Goal: Task Accomplishment & Management: Use online tool/utility

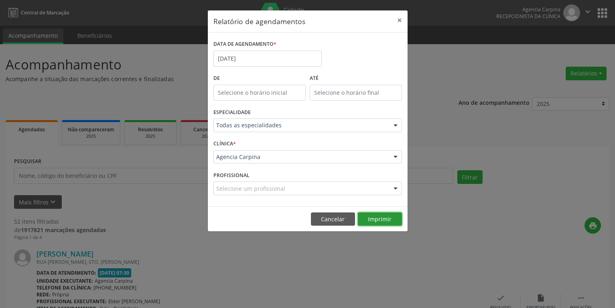
click at [372, 220] on button "Imprimir" at bounding box center [380, 219] width 44 height 14
click at [276, 59] on input "[DATE]" at bounding box center [267, 59] width 108 height 16
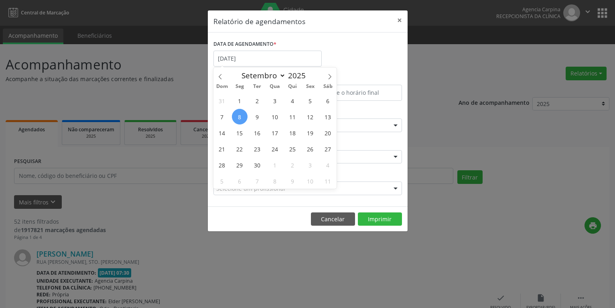
click at [250, 118] on div "31 1 2 3 4 5 6 7 8 9 10 11 12 13 14 15 16 17 18 19 20 21 22 23 24 25 26 27 28 2…" at bounding box center [275, 140] width 124 height 96
click at [254, 120] on span "9" at bounding box center [258, 117] width 16 height 16
type input "[DATE]"
click at [254, 120] on span "9" at bounding box center [258, 117] width 16 height 16
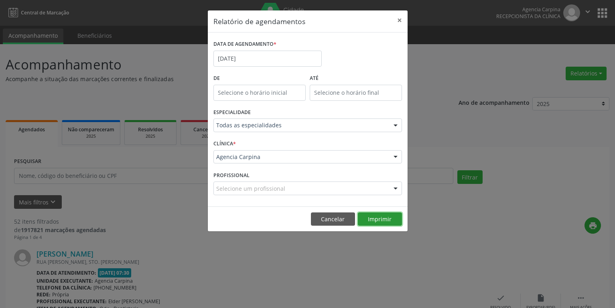
click at [387, 215] on button "Imprimir" at bounding box center [380, 219] width 44 height 14
click at [254, 58] on input "[DATE]" at bounding box center [267, 59] width 108 height 16
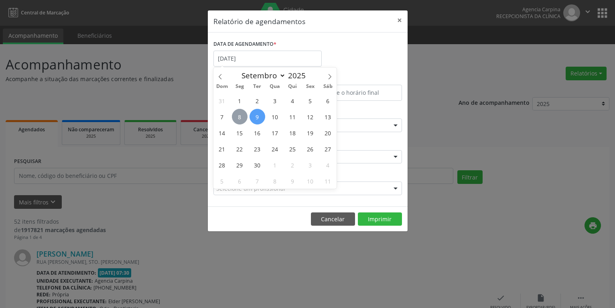
click at [234, 118] on span "8" at bounding box center [240, 117] width 16 height 16
type input "[DATE]"
click at [234, 118] on span "8" at bounding box center [240, 117] width 16 height 16
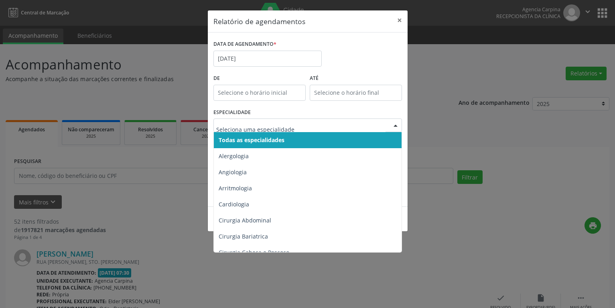
click at [282, 131] on div at bounding box center [307, 125] width 189 height 14
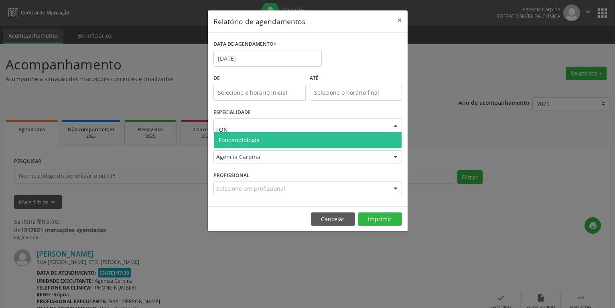
click at [265, 141] on span "Fonoaudiologia" at bounding box center [308, 140] width 188 height 16
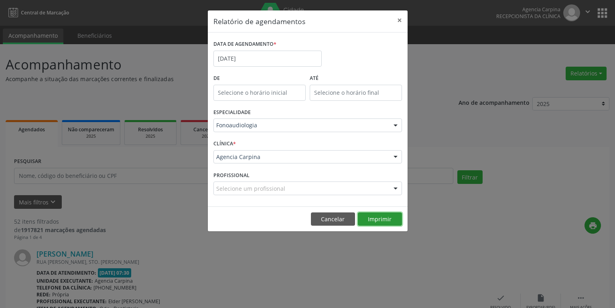
click at [373, 221] on button "Imprimir" at bounding box center [380, 219] width 44 height 14
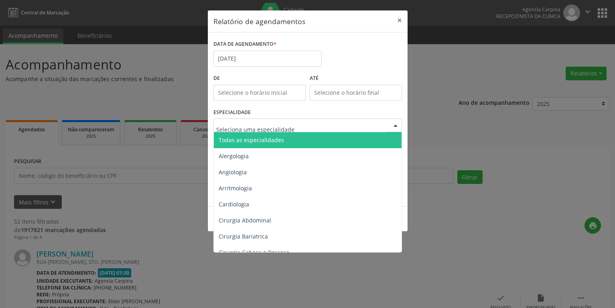
click at [266, 120] on div at bounding box center [307, 125] width 189 height 14
type input "OD"
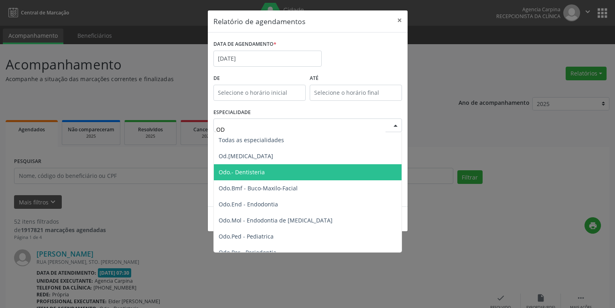
click at [244, 175] on span "Odo.- Dentisteria" at bounding box center [242, 172] width 46 height 8
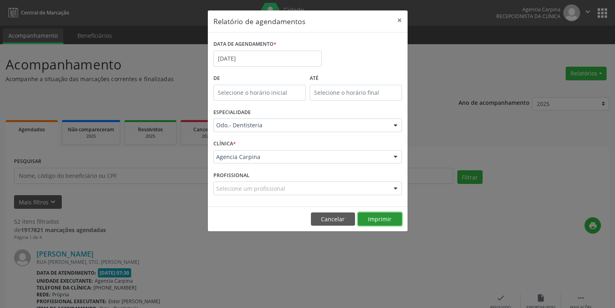
click at [388, 213] on button "Imprimir" at bounding box center [380, 219] width 44 height 14
